Goal: Information Seeking & Learning: Find specific page/section

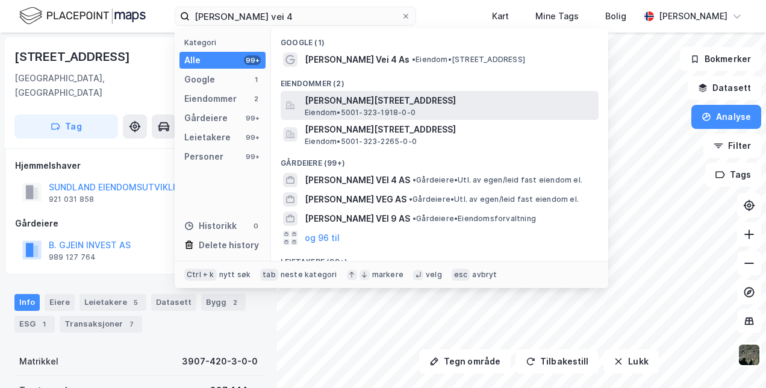
click at [355, 101] on span "[PERSON_NAME][STREET_ADDRESS]" at bounding box center [449, 100] width 289 height 14
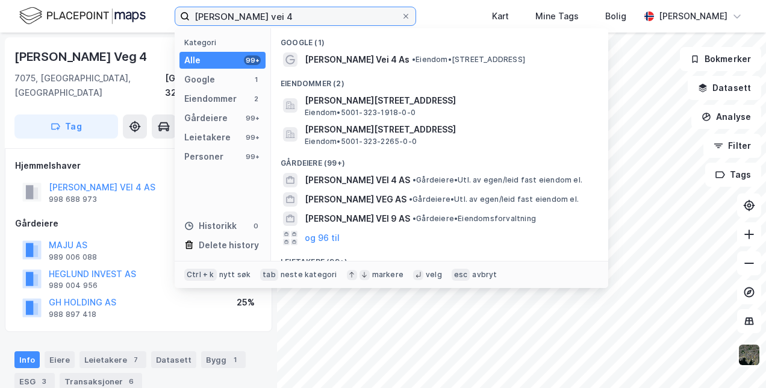
drag, startPoint x: 287, startPoint y: 17, endPoint x: 156, endPoint y: 7, distance: 131.0
click at [156, 7] on div "[PERSON_NAME] vei 4 Kategori Alle 99+ Google 1 Eiendommer 2 Gårdeiere 99+ Leiet…" at bounding box center [383, 16] width 766 height 33
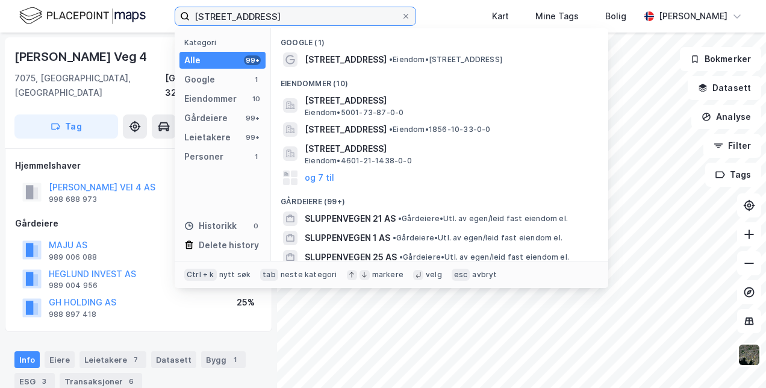
drag, startPoint x: 285, startPoint y: 19, endPoint x: 114, endPoint y: 1, distance: 171.3
click at [114, 1] on div "sluppenveien 2 Kategori Alle 99+ Google 1 Eiendommer 10 Gårdeiere 99+ Leietaker…" at bounding box center [383, 16] width 766 height 33
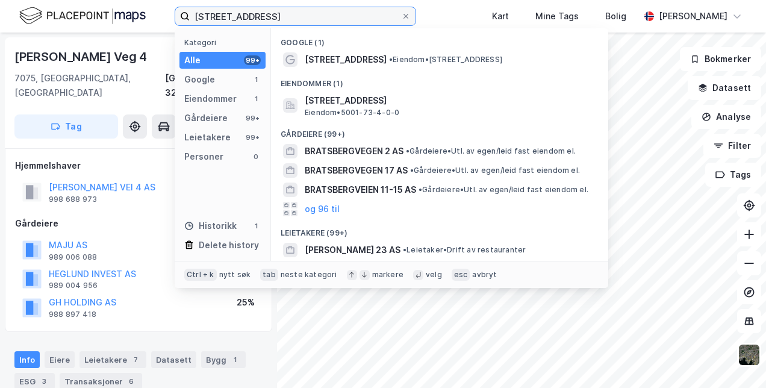
type input "[STREET_ADDRESS]"
